Goal: Task Accomplishment & Management: Complete application form

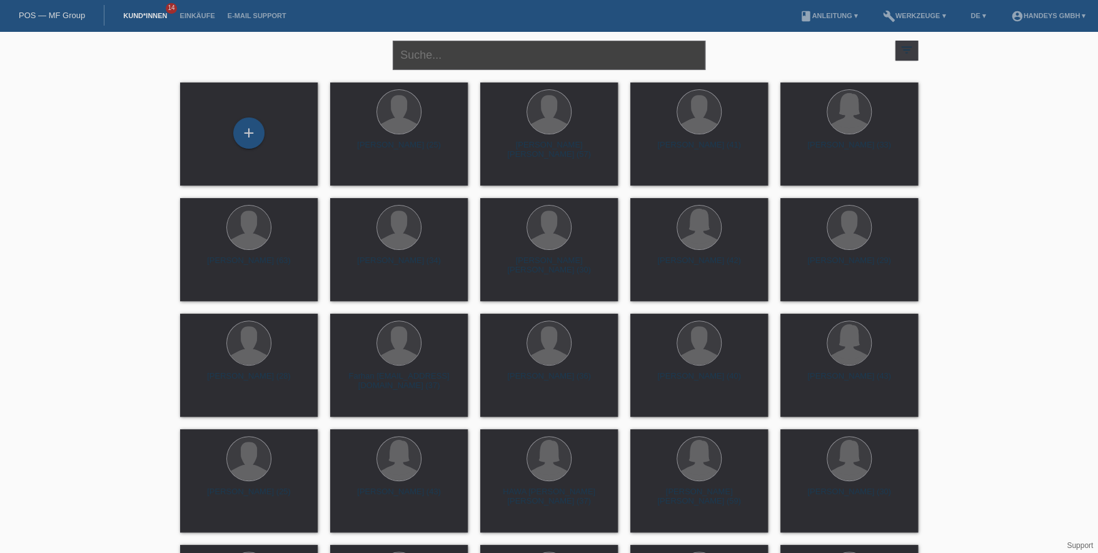
click at [490, 57] on input "text" at bounding box center [549, 55] width 313 height 29
type input "boris"
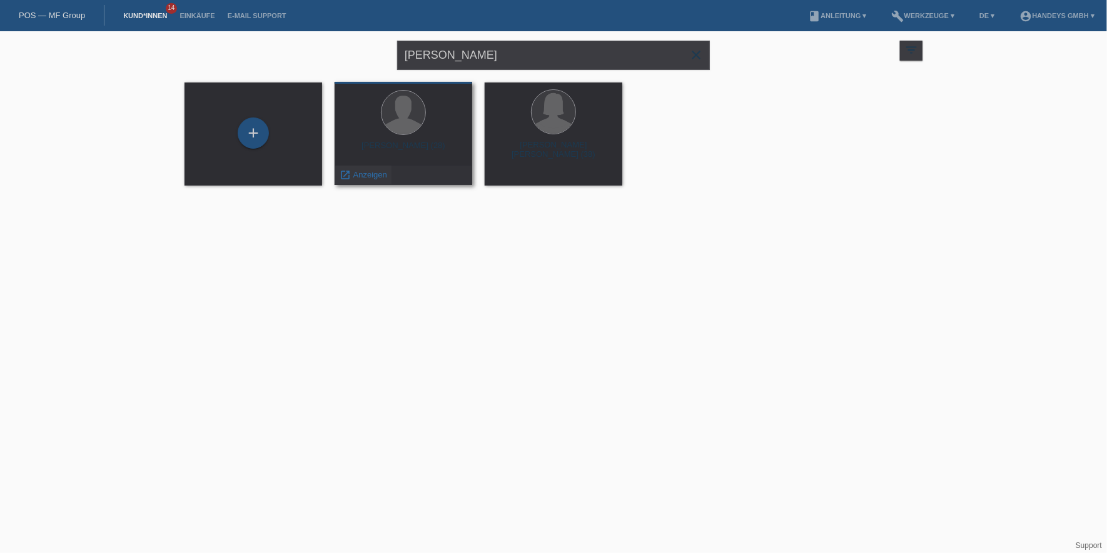
click at [376, 176] on span "Anzeigen" at bounding box center [370, 174] width 34 height 9
drag, startPoint x: 535, startPoint y: 60, endPoint x: 333, endPoint y: 67, distance: 201.4
click at [333, 67] on div "[PERSON_NAME] close filter_list view_module Alle Kund*innen anzeigen star Marki…" at bounding box center [553, 53] width 750 height 45
paste input "Rogzaae"
type input "Rogzaae"
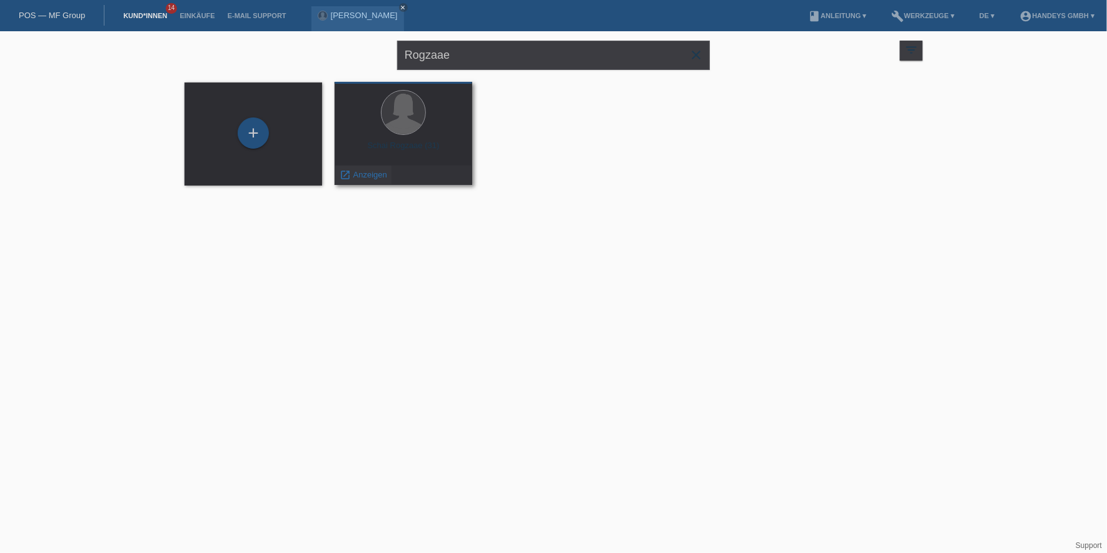
click at [368, 171] on span "Anzeigen" at bounding box center [370, 174] width 34 height 9
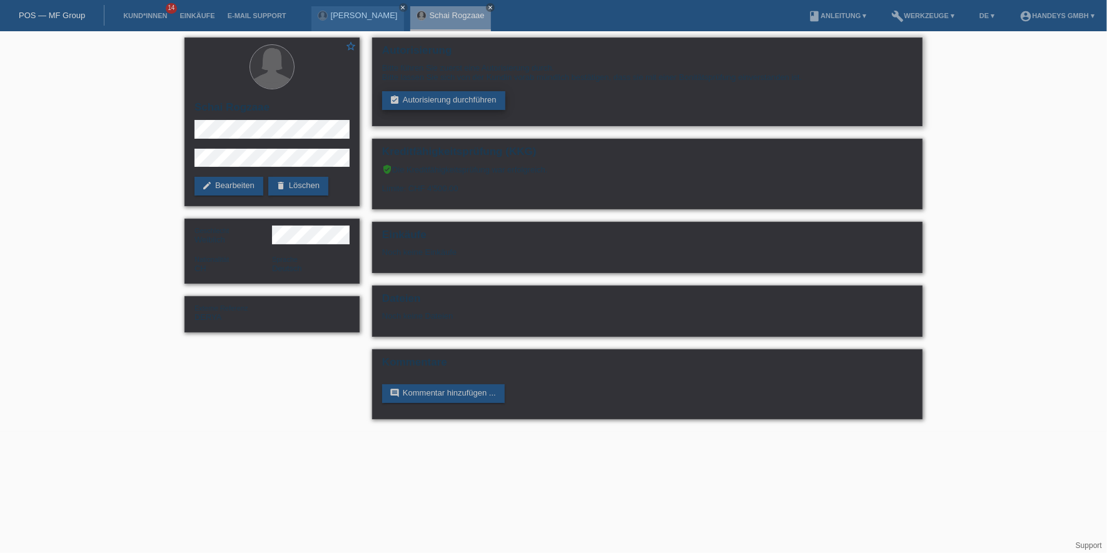
click at [449, 98] on link "assignment_turned_in Autorisierung durchführen" at bounding box center [443, 100] width 123 height 19
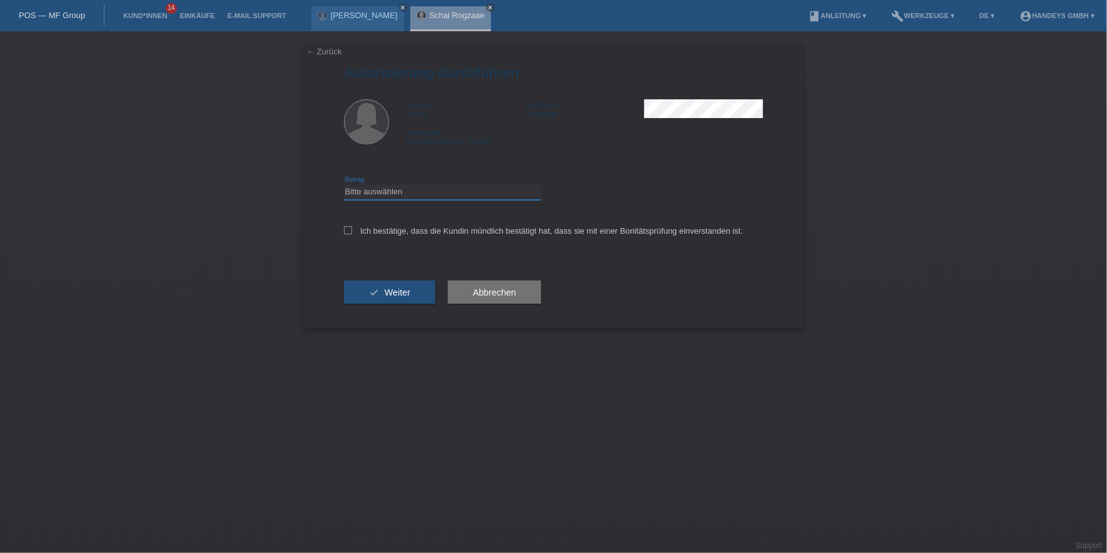
click at [415, 194] on select "Bitte auswählen CHF 1.00 - CHF 499.00 CHF 500.00 - CHF 1'999.00 CHF 2'000.00 - …" at bounding box center [442, 191] width 197 height 15
select select "3"
click at [344, 184] on select "Bitte auswählen CHF 1.00 - CHF 499.00 CHF 500.00 - CHF 1'999.00 CHF 2'000.00 - …" at bounding box center [442, 191] width 197 height 15
click at [411, 231] on label "Ich bestätige, dass die Kundin mündlich bestätigt hat, dass sie mit einer Bonit…" at bounding box center [543, 230] width 399 height 9
click at [352, 231] on input "Ich bestätige, dass die Kundin mündlich bestätigt hat, dass sie mit einer Bonit…" at bounding box center [348, 230] width 8 height 8
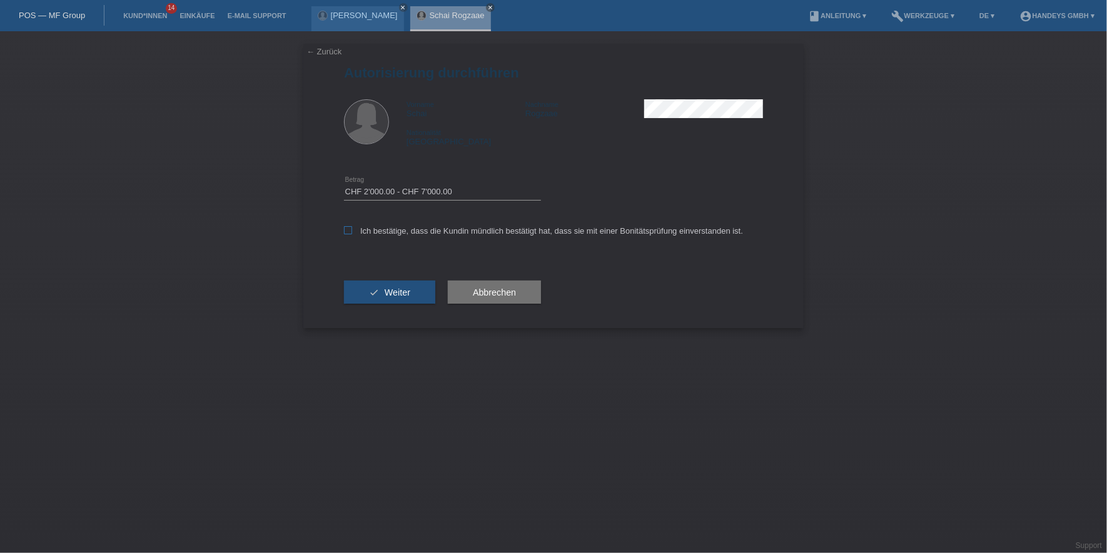
checkbox input "true"
click at [396, 295] on span "Weiter" at bounding box center [397, 293] width 26 height 10
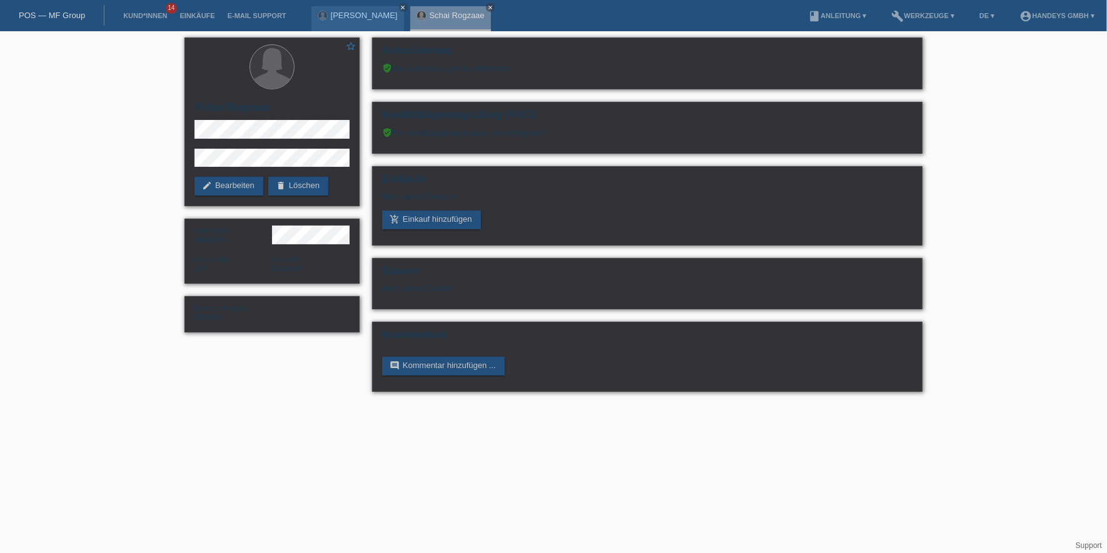
click at [42, 15] on link "POS — MF Group" at bounding box center [52, 15] width 66 height 9
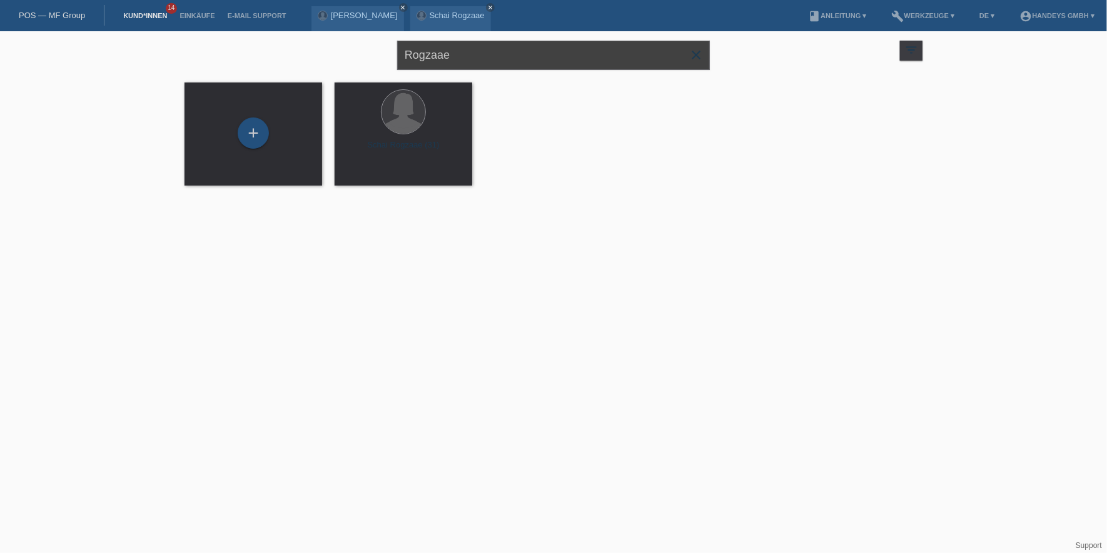
drag, startPoint x: 484, startPoint y: 54, endPoint x: 286, endPoint y: 50, distance: 197.6
click at [286, 50] on div "Rogzaae close filter_list view_module Alle Kund*innen anzeigen star Markierte […" at bounding box center [553, 53] width 750 height 45
type input "nuno rocha"
click at [356, 176] on span "Anzeigen" at bounding box center [370, 174] width 34 height 9
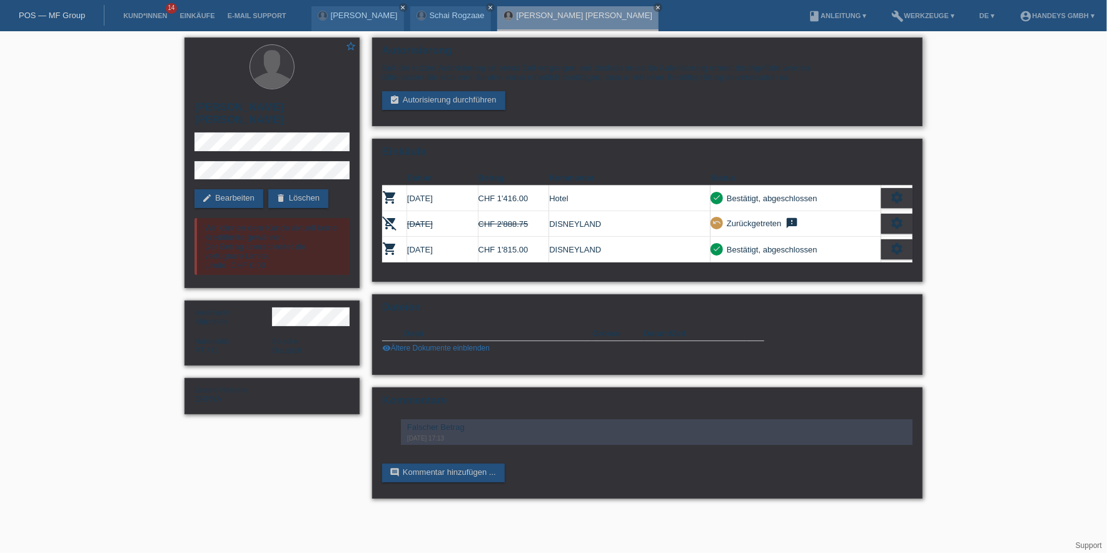
click at [466, 89] on div "Seit der letzten Autorisierung ist etwas Zeit vergangen und deshalb muss die Au…" at bounding box center [647, 86] width 530 height 47
click at [466, 94] on link "assignment_turned_in Autorisierung durchführen" at bounding box center [443, 100] width 123 height 19
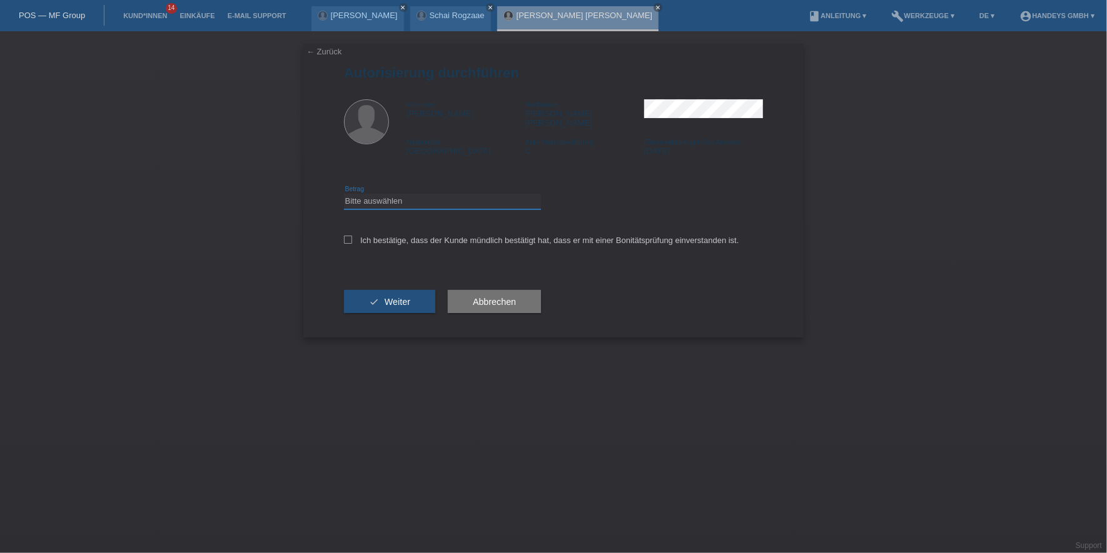
click at [396, 194] on select "Bitte auswählen CHF 1.00 - CHF 499.00 CHF 500.00 - CHF 1'999.00 CHF 2'000.00 - …" at bounding box center [442, 201] width 197 height 15
select select "3"
click at [344, 194] on select "Bitte auswählen CHF 1.00 - CHF 499.00 CHF 500.00 - CHF 1'999.00 CHF 2'000.00 - …" at bounding box center [442, 201] width 197 height 15
click at [387, 236] on label "Ich bestätige, dass der Kunde mündlich bestätigt hat, dass er mit einer Bonität…" at bounding box center [541, 240] width 395 height 9
click at [352, 236] on input "Ich bestätige, dass der Kunde mündlich bestätigt hat, dass er mit einer Bonität…" at bounding box center [348, 240] width 8 height 8
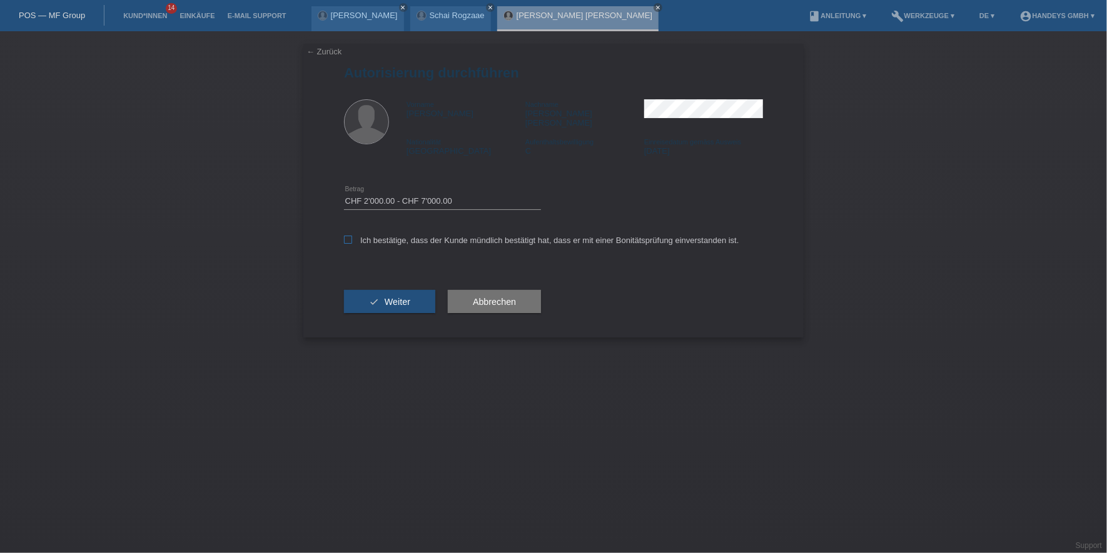
checkbox input "true"
click at [378, 293] on button "check Weiter" at bounding box center [389, 302] width 91 height 24
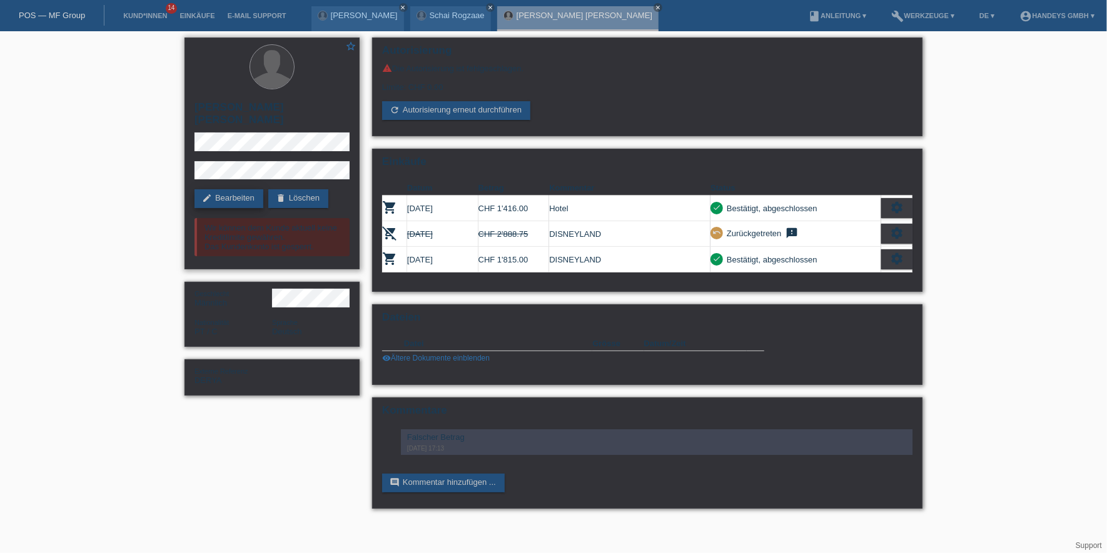
click at [231, 192] on link "edit Bearbeiten" at bounding box center [228, 198] width 69 height 19
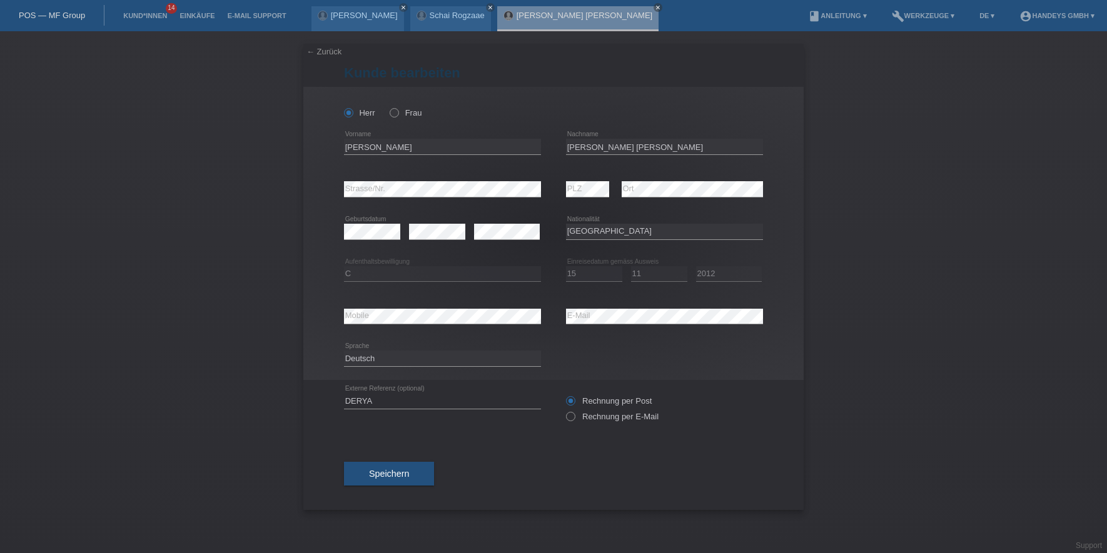
select select "PT"
select select "C"
select select "15"
select select "11"
select select "2012"
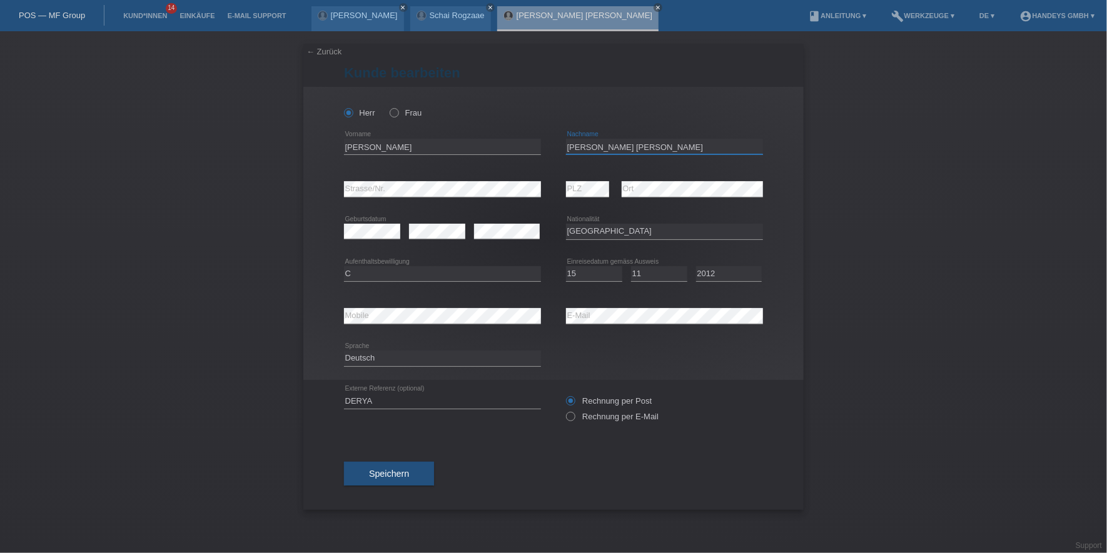
drag, startPoint x: 661, startPoint y: 149, endPoint x: 529, endPoint y: 146, distance: 132.0
click at [529, 146] on div "Nuno Ricardo error Vorname Moreira da Rocha error Nachname" at bounding box center [553, 147] width 419 height 43
click at [134, 16] on link "Kund*innen" at bounding box center [145, 16] width 56 height 8
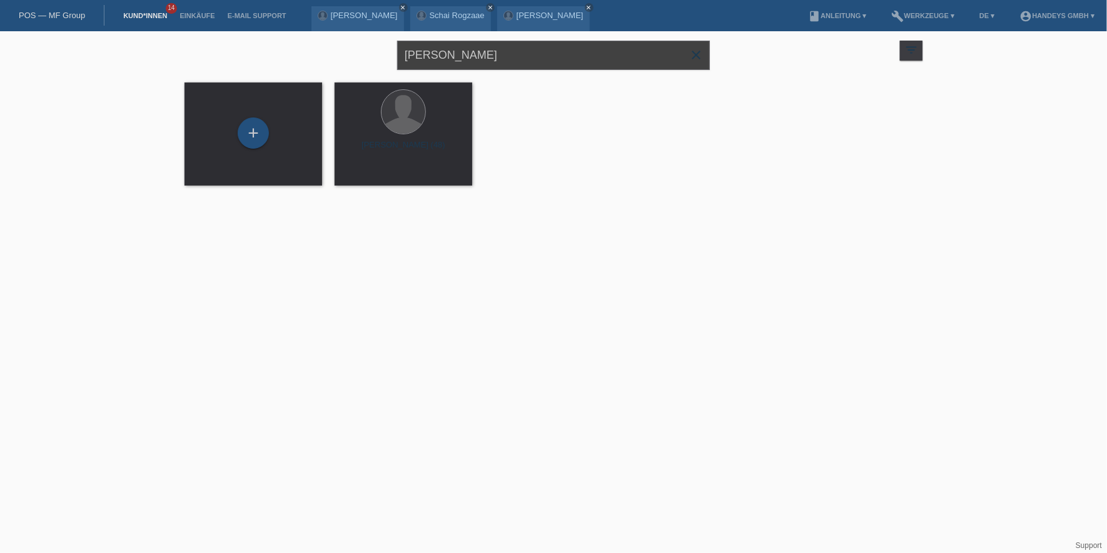
drag, startPoint x: 505, startPoint y: 54, endPoint x: 99, endPoint y: 98, distance: 408.2
click at [119, 63] on div "[PERSON_NAME] close filter_list view_module Alle Kund*innen anzeigen star Marki…" at bounding box center [553, 116] width 1107 height 170
type input "LOCHER"
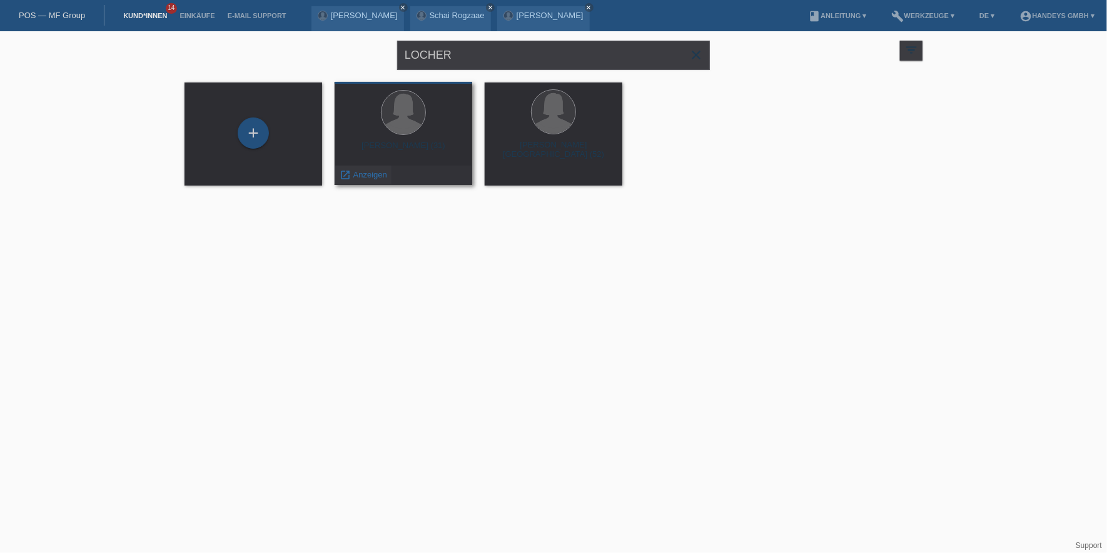
click at [376, 171] on span "Anzeigen" at bounding box center [370, 174] width 34 height 9
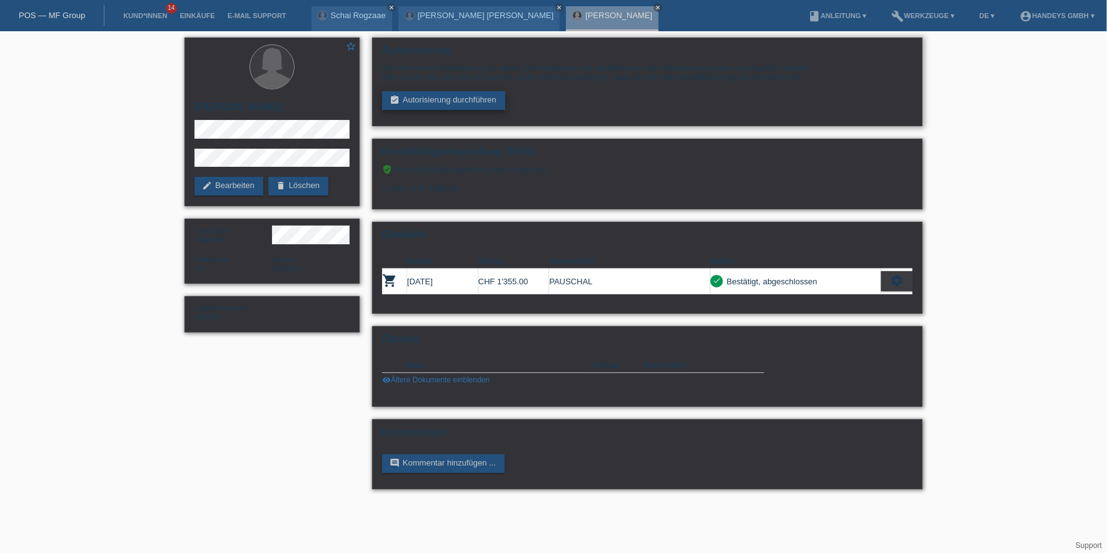
click at [453, 109] on link "assignment_turned_in Autorisierung durchführen" at bounding box center [443, 100] width 123 height 19
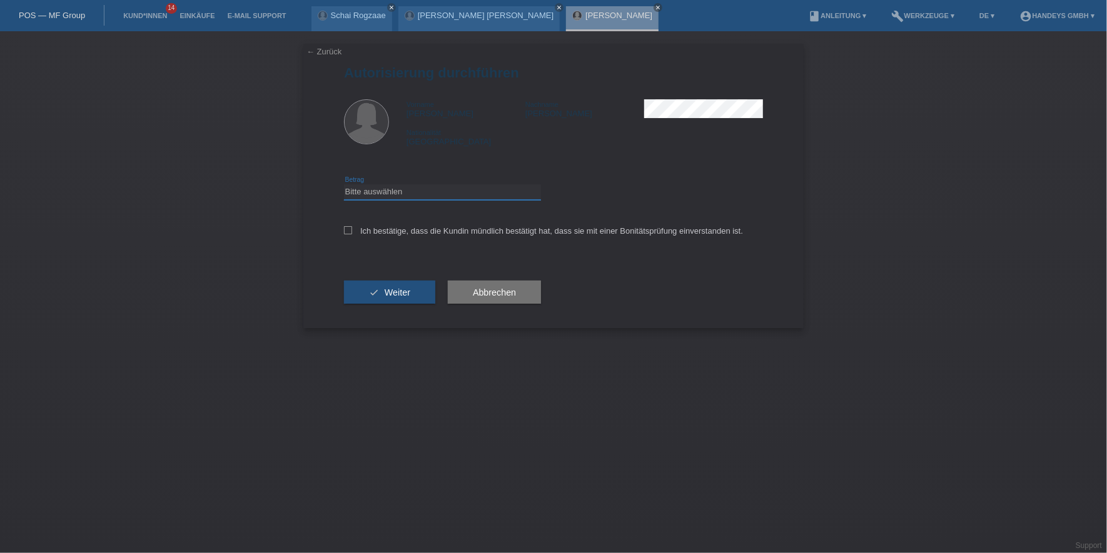
drag, startPoint x: 448, startPoint y: 194, endPoint x: 451, endPoint y: 201, distance: 6.7
click at [448, 194] on select "Bitte auswählen CHF 1.00 - CHF 499.00 CHF 500.00 - CHF 1'999.00 CHF 2'000.00 - …" at bounding box center [442, 191] width 197 height 15
select select "3"
click at [344, 184] on select "Bitte auswählen CHF 1.00 - CHF 499.00 CHF 500.00 - CHF 1'999.00 CHF 2'000.00 - …" at bounding box center [442, 191] width 197 height 15
click at [428, 230] on label "Ich bestätige, dass die Kundin mündlich bestätigt hat, dass sie mit einer Bonit…" at bounding box center [543, 230] width 399 height 9
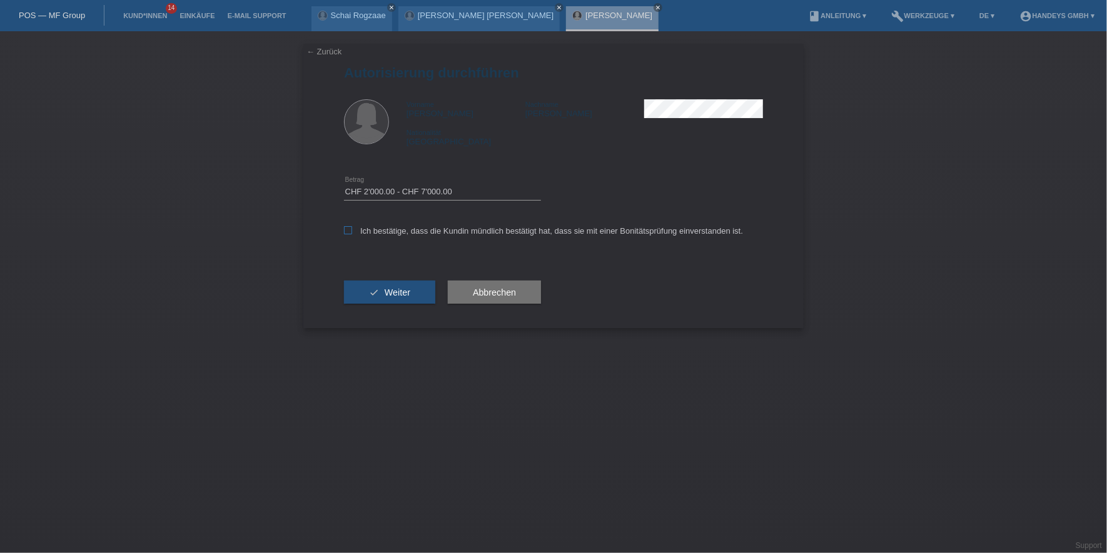
click at [352, 230] on input "Ich bestätige, dass die Kundin mündlich bestätigt hat, dass sie mit einer Bonit…" at bounding box center [348, 230] width 8 height 8
checkbox input "true"
click at [416, 283] on button "check Weiter" at bounding box center [389, 293] width 91 height 24
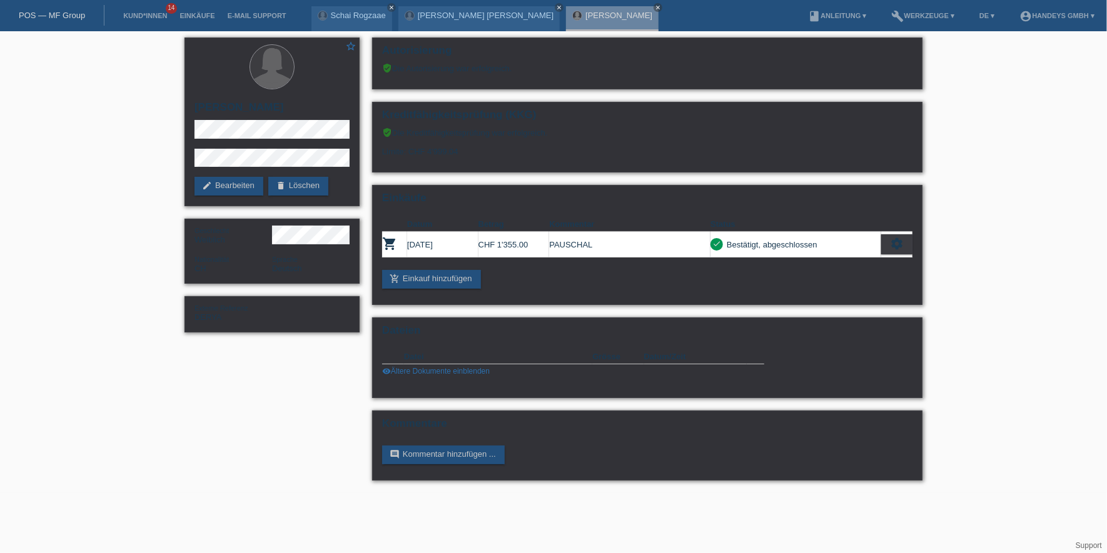
click at [144, 20] on li "Kund*innen 14" at bounding box center [145, 16] width 56 height 32
click at [154, 16] on link "Kund*innen" at bounding box center [145, 16] width 56 height 8
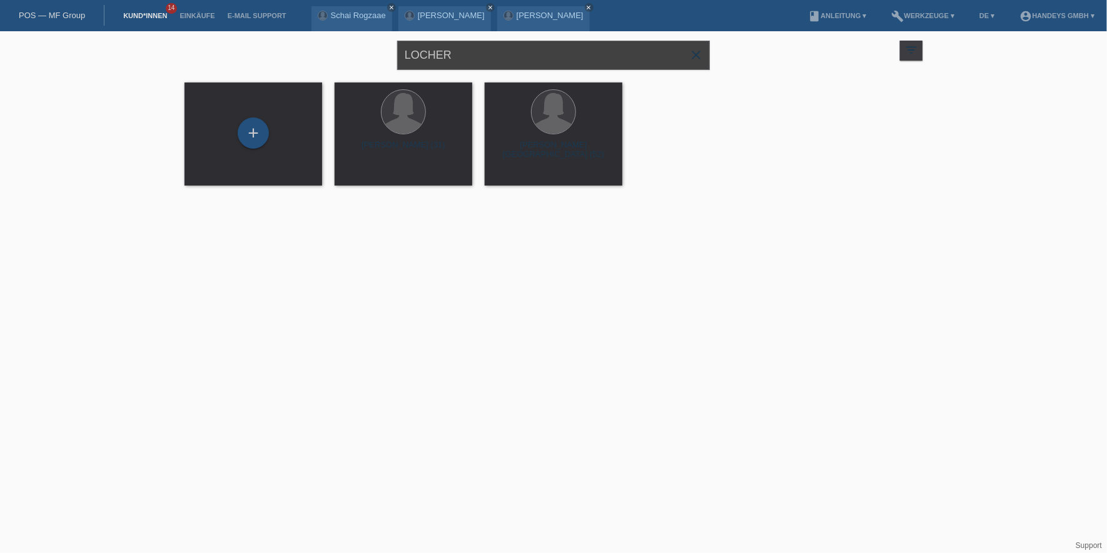
drag, startPoint x: 484, startPoint y: 44, endPoint x: 322, endPoint y: 55, distance: 162.3
click at [322, 55] on div "LOCHER close filter_list view_module Alle Kund*innen anzeigen star Markierte [P…" at bounding box center [553, 53] width 750 height 45
type input "gökhan can"
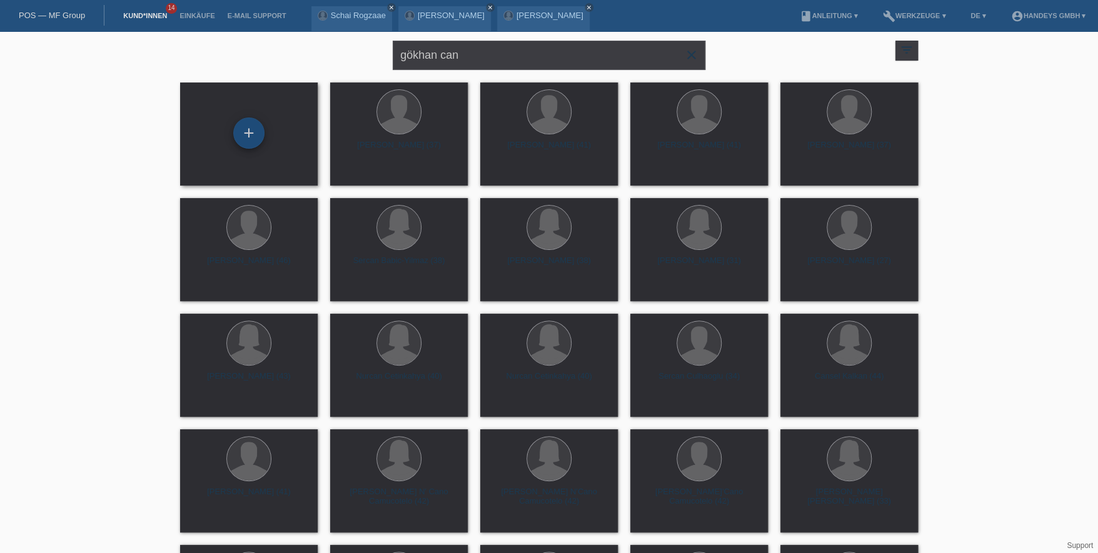
click at [253, 138] on div "+" at bounding box center [248, 133] width 31 height 31
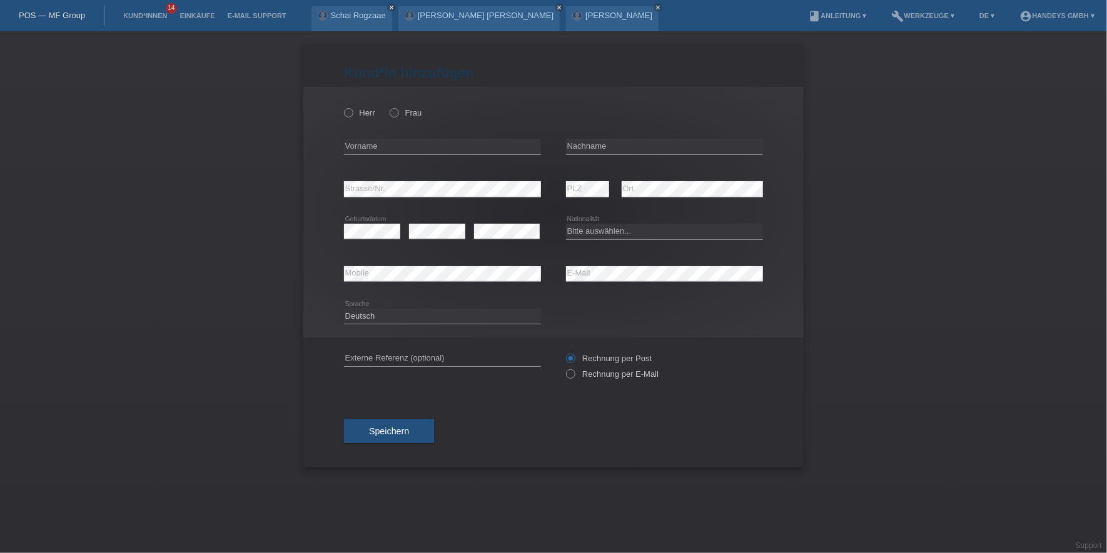
click at [353, 115] on label "Herr" at bounding box center [359, 112] width 31 height 9
click at [352, 115] on input "Herr" at bounding box center [348, 112] width 8 height 8
radio input "true"
click at [366, 143] on input "text" at bounding box center [442, 147] width 197 height 16
click at [391, 141] on input "text" at bounding box center [442, 147] width 197 height 16
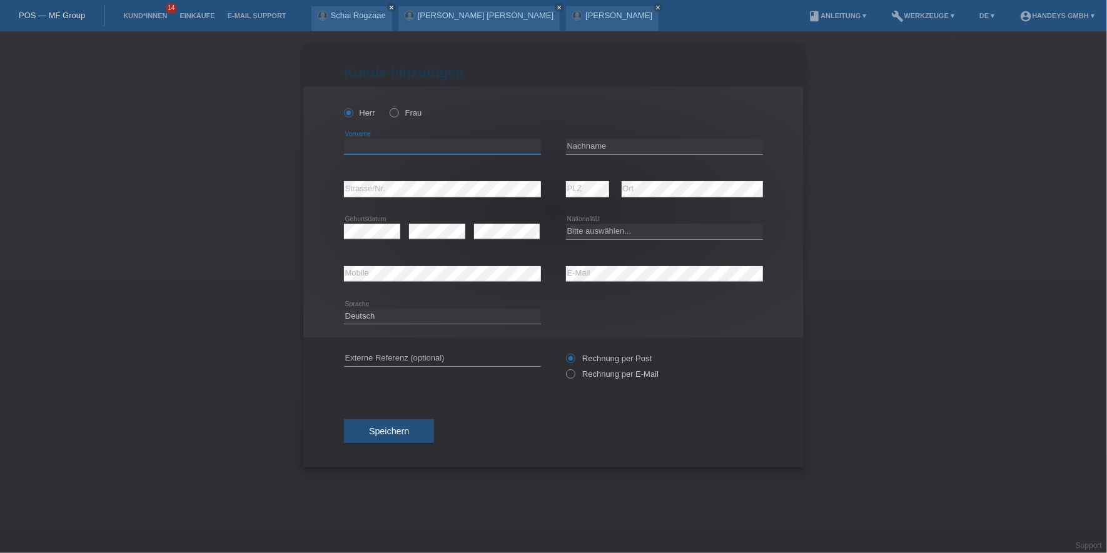
paste input "Gökhan"
type input "Gökhan"
click at [596, 151] on input "text" at bounding box center [664, 147] width 197 height 16
paste input "Can"
type input "Can"
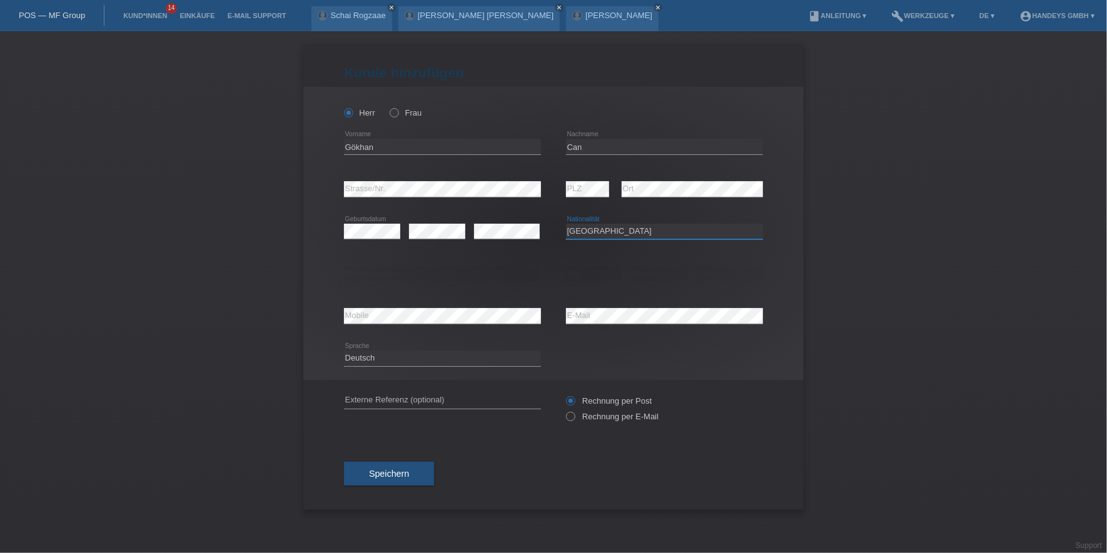
select select "AU"
click at [431, 276] on select "Bitte auswählen... C B B - Flüchtlingsstatus Andere" at bounding box center [442, 273] width 197 height 15
select select "B"
click at [344, 266] on select "Bitte auswählen... C B B - Flüchtlingsstatus Andere" at bounding box center [442, 273] width 197 height 15
click at [578, 272] on select "Tag 01 02 03 04 05 06 07 08 09 10 11" at bounding box center [594, 273] width 56 height 15
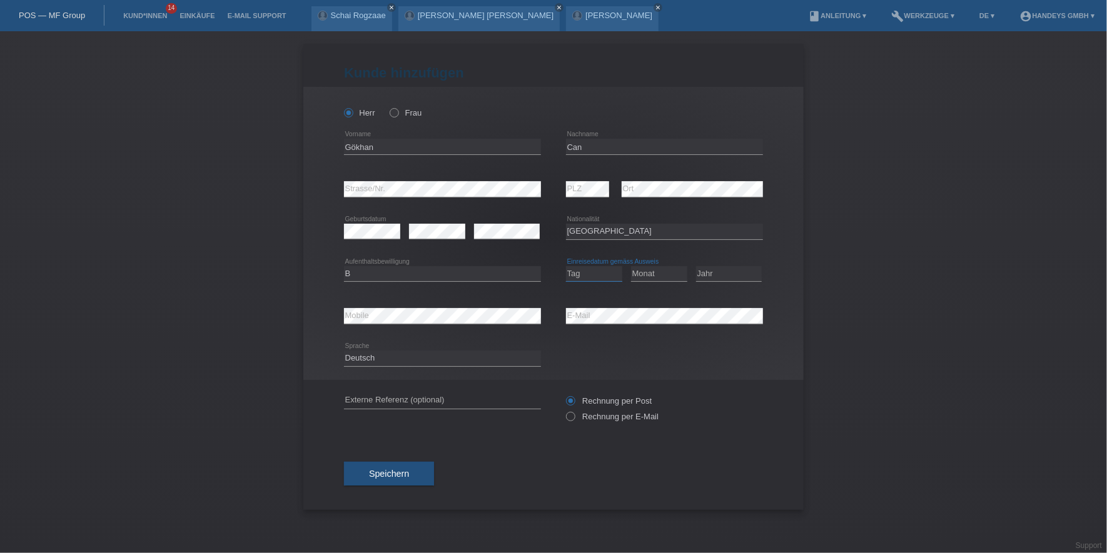
select select "25"
click at [566, 266] on select "Tag 01 02 03 04 05 06 07 08 09 10 11" at bounding box center [594, 273] width 56 height 15
select select "10"
select select "2021"
click at [404, 403] on input "text" at bounding box center [442, 401] width 197 height 16
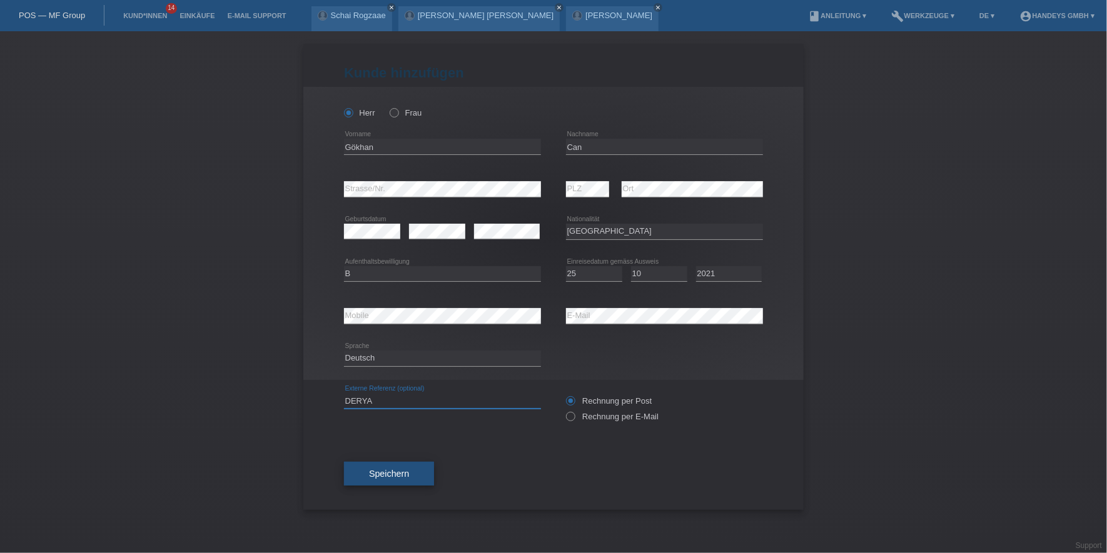
type input "DERYA"
click at [378, 471] on span "Speichern" at bounding box center [389, 474] width 40 height 10
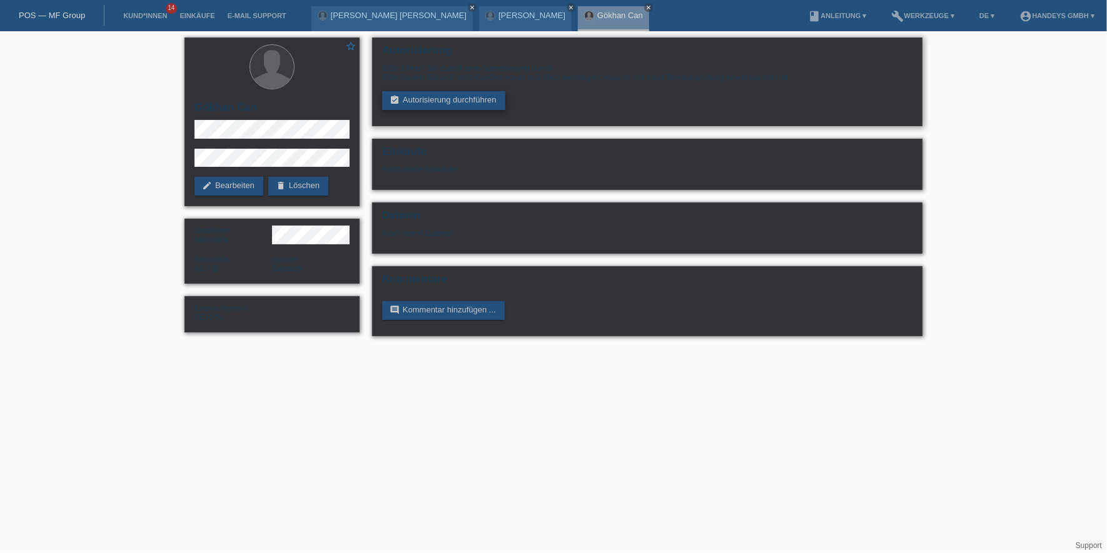
click at [485, 103] on link "assignment_turned_in Autorisierung durchführen" at bounding box center [443, 100] width 123 height 19
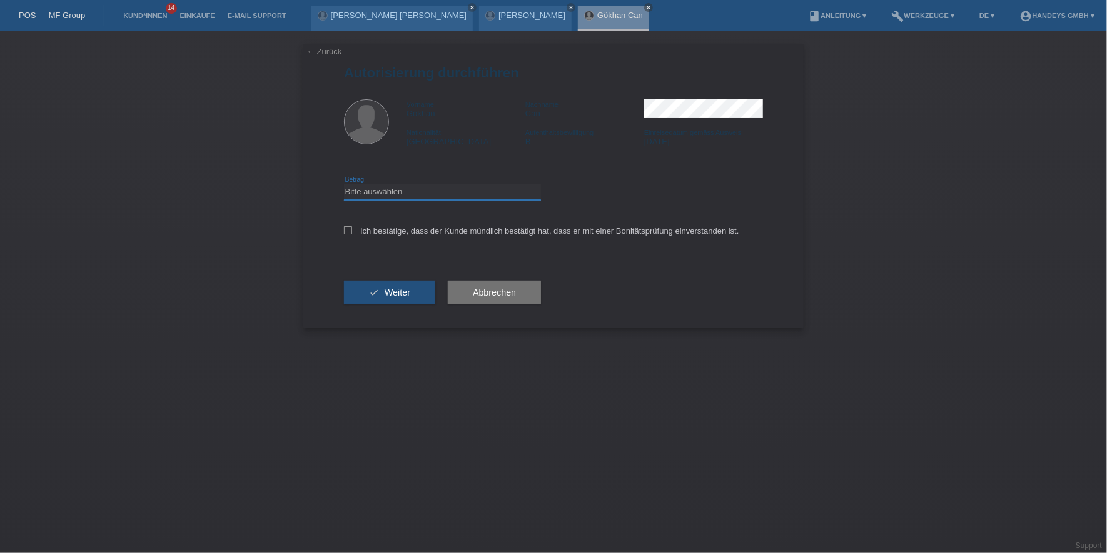
click at [428, 191] on select "Bitte auswählen CHF 1.00 - CHF 499.00 CHF 500.00 - CHF 1'999.00 CHF 2'000.00 - …" at bounding box center [442, 191] width 197 height 15
select select "3"
click at [344, 184] on select "Bitte auswählen CHF 1.00 - CHF 499.00 CHF 500.00 - CHF 1'999.00 CHF 2'000.00 - …" at bounding box center [442, 191] width 197 height 15
click at [403, 222] on div "Ich bestätige, dass der Kunde mündlich bestätigt hat, dass er mit einer Bonität…" at bounding box center [553, 235] width 419 height 43
click at [404, 228] on label "Ich bestätige, dass der Kunde mündlich bestätigt hat, dass er mit einer Bonität…" at bounding box center [541, 230] width 395 height 9
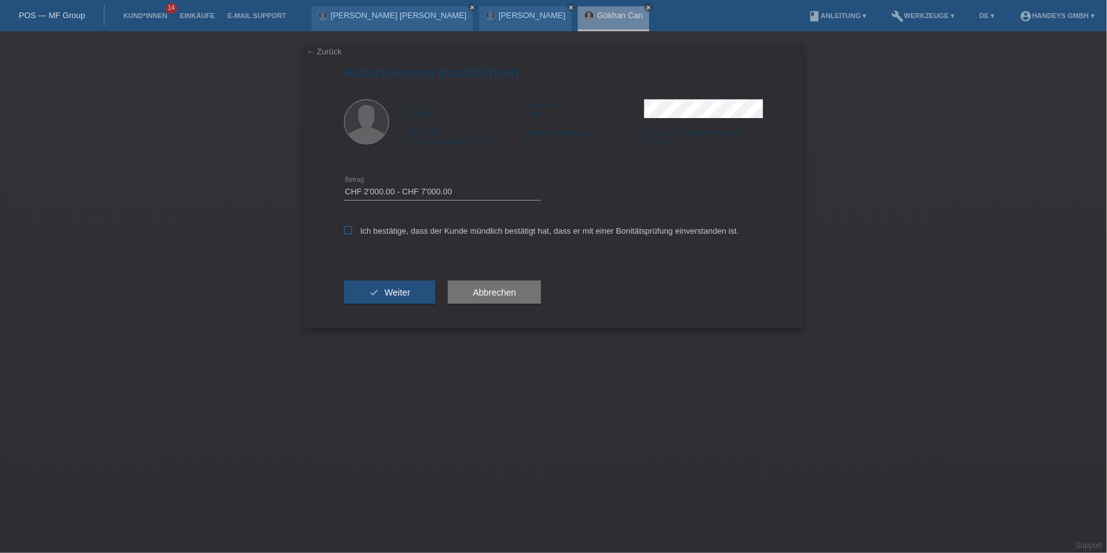
click at [352, 228] on input "Ich bestätige, dass der Kunde mündlich bestätigt hat, dass er mit einer Bonität…" at bounding box center [348, 230] width 8 height 8
checkbox input "true"
click at [388, 281] on button "check Weiter" at bounding box center [389, 293] width 91 height 24
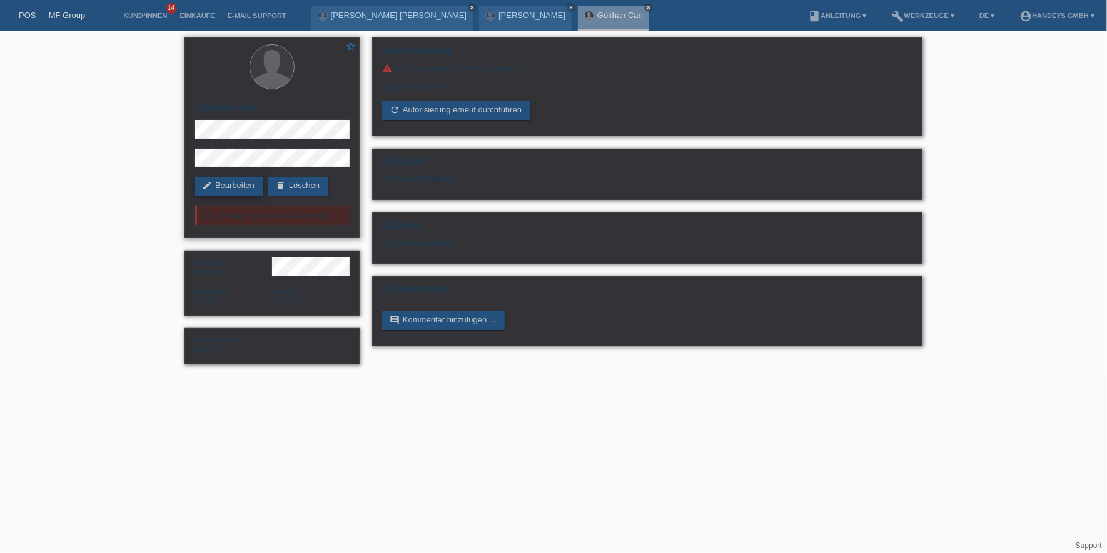
click at [239, 189] on link "edit Bearbeiten" at bounding box center [228, 186] width 69 height 19
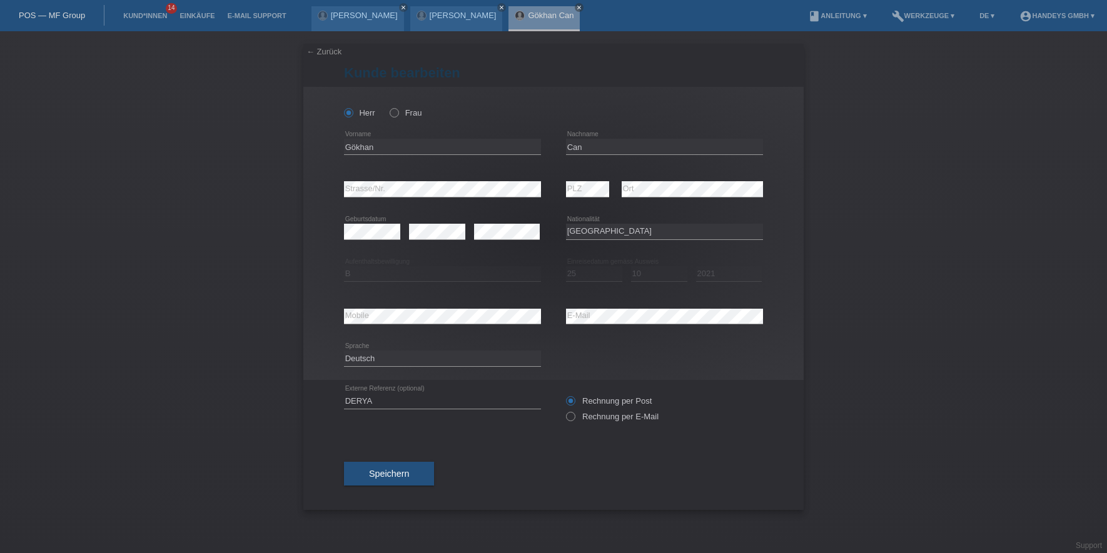
select select "AU"
select select "B"
select select "25"
select select "10"
select select "2021"
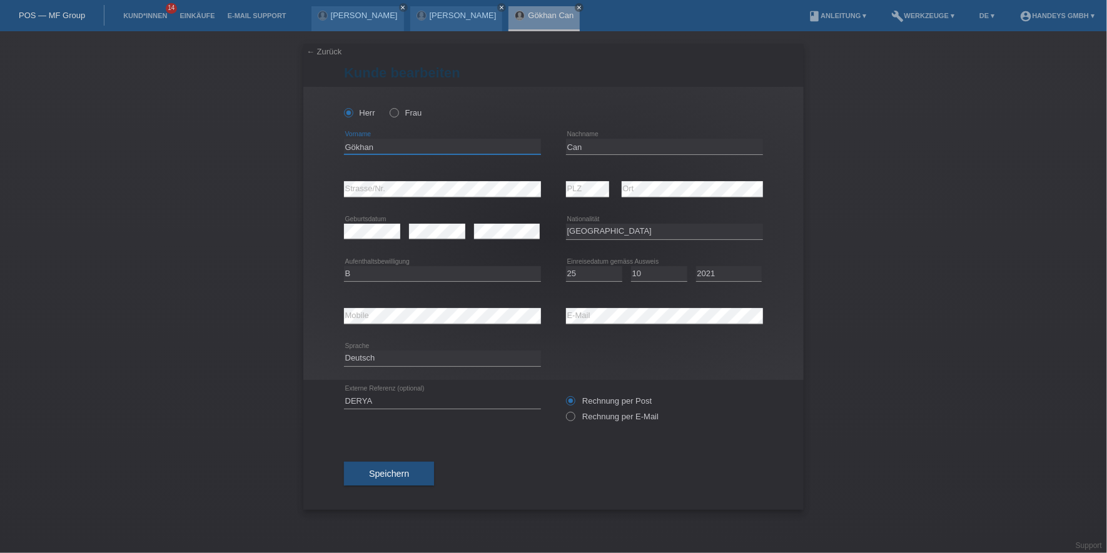
click at [366, 147] on input "Gökhan" at bounding box center [442, 147] width 197 height 16
click at [574, 142] on input "Can" at bounding box center [664, 147] width 197 height 16
drag, startPoint x: 420, startPoint y: 148, endPoint x: 326, endPoint y: 148, distance: 93.2
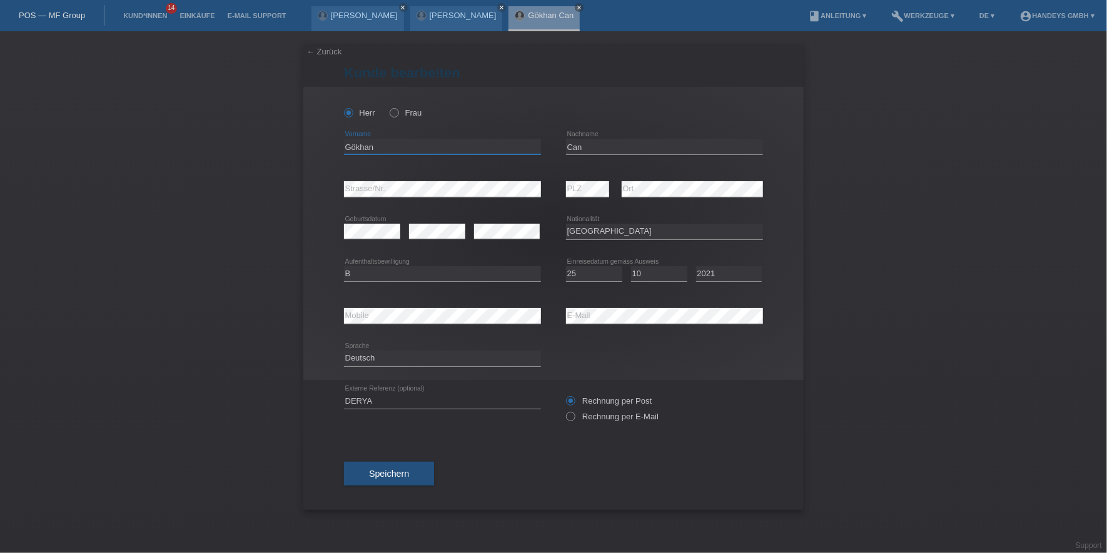
click at [326, 148] on div "Herr Frau Gökhan error Vorname C" at bounding box center [553, 233] width 500 height 293
click at [577, 148] on input "Can" at bounding box center [664, 147] width 197 height 16
click at [302, 180] on div "← Zurück Kunde bearbeiten Herr Frau Gökhan error Vorname Can C" at bounding box center [553, 292] width 1107 height 522
click at [577, 232] on select "Bitte auswählen... [GEOGRAPHIC_DATA] [GEOGRAPHIC_DATA] [GEOGRAPHIC_DATA] [GEOGR…" at bounding box center [664, 231] width 197 height 15
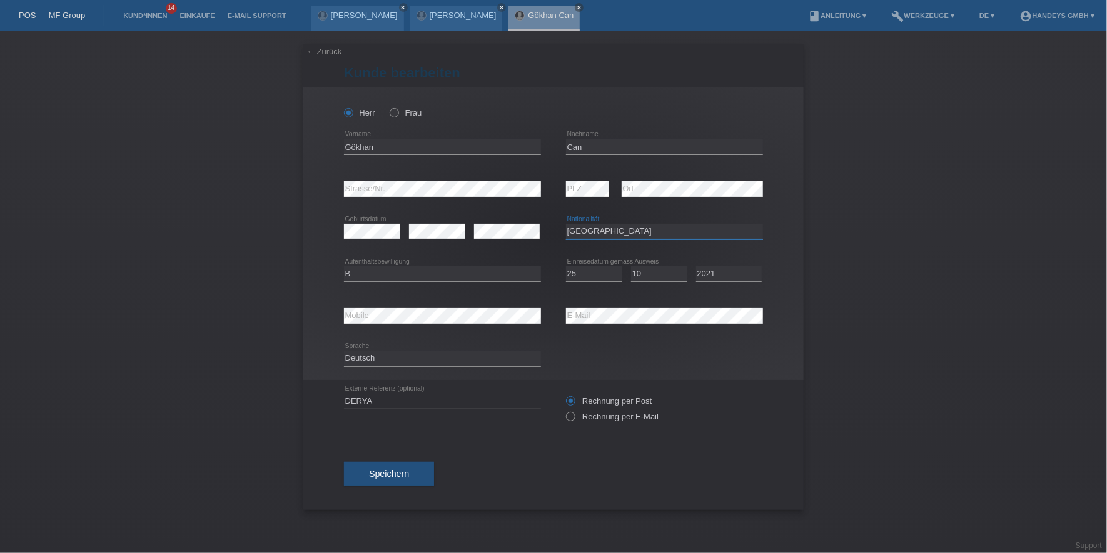
click at [577, 232] on select "Bitte auswählen... [GEOGRAPHIC_DATA] [GEOGRAPHIC_DATA] [GEOGRAPHIC_DATA] [GEOGR…" at bounding box center [664, 231] width 197 height 15
click at [554, 321] on div "error Mobile error E-Mail" at bounding box center [553, 316] width 419 height 43
